Goal: Find specific page/section: Find specific page/section

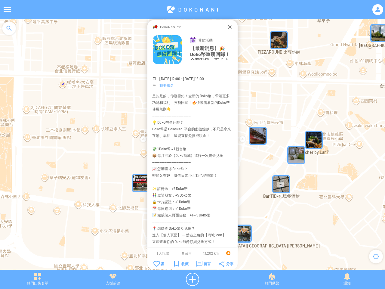
click at [7, 10] on div at bounding box center [7, 9] width 14 height 14
click at [193, 10] on div at bounding box center [192, 9] width 356 height 14
click at [378, 10] on div at bounding box center [377, 9] width 11 height 11
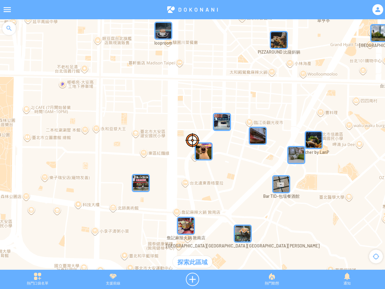
click at [38, 279] on div "熱門口袋名單" at bounding box center [38, 279] width 76 height 13
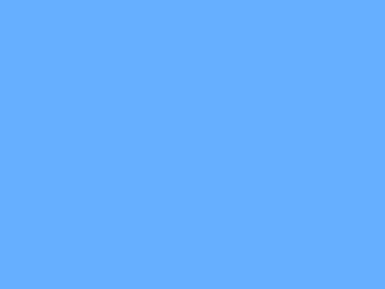
click at [113, 279] on div at bounding box center [192, 144] width 385 height 289
click at [193, 279] on div at bounding box center [192, 144] width 385 height 289
click at [272, 279] on div at bounding box center [192, 144] width 385 height 289
click at [347, 279] on div at bounding box center [192, 144] width 385 height 289
click at [279, 40] on div at bounding box center [192, 144] width 385 height 289
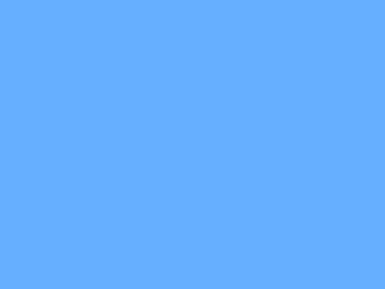
click at [296, 155] on div at bounding box center [192, 144] width 385 height 289
